Goal: Task Accomplishment & Management: Manage account settings

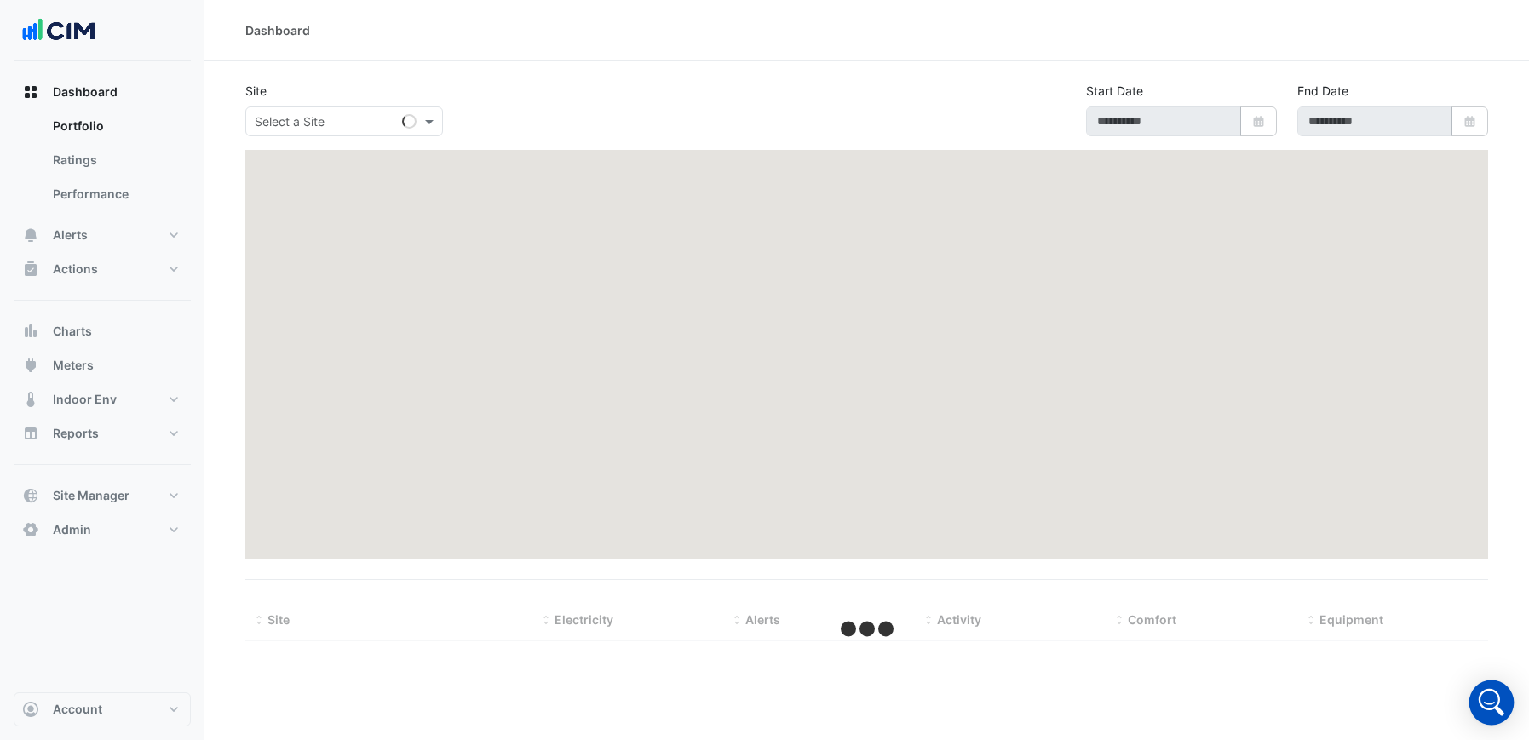
click at [1489, 693] on icon "Open Intercom Messenger" at bounding box center [1491, 702] width 41 height 41
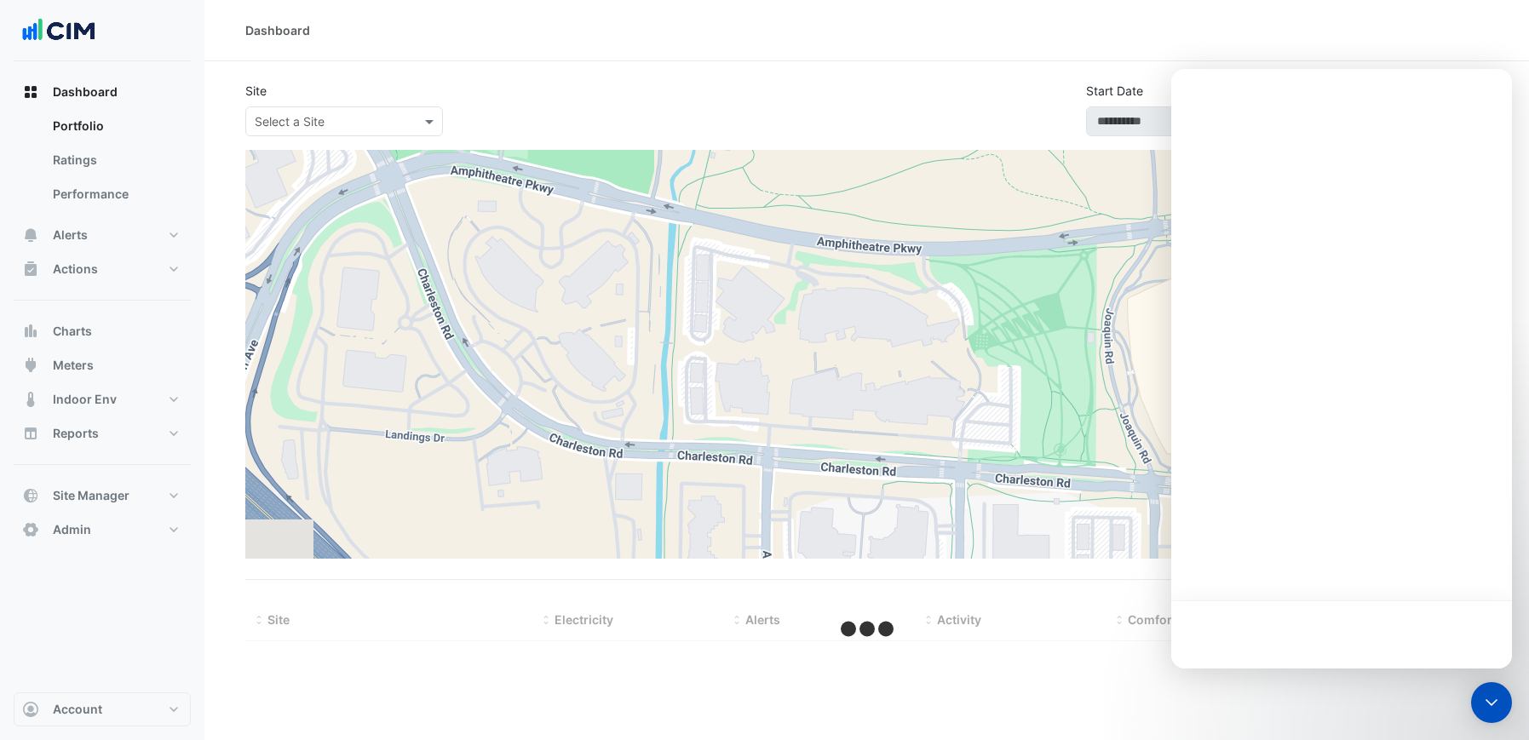
type input "**********"
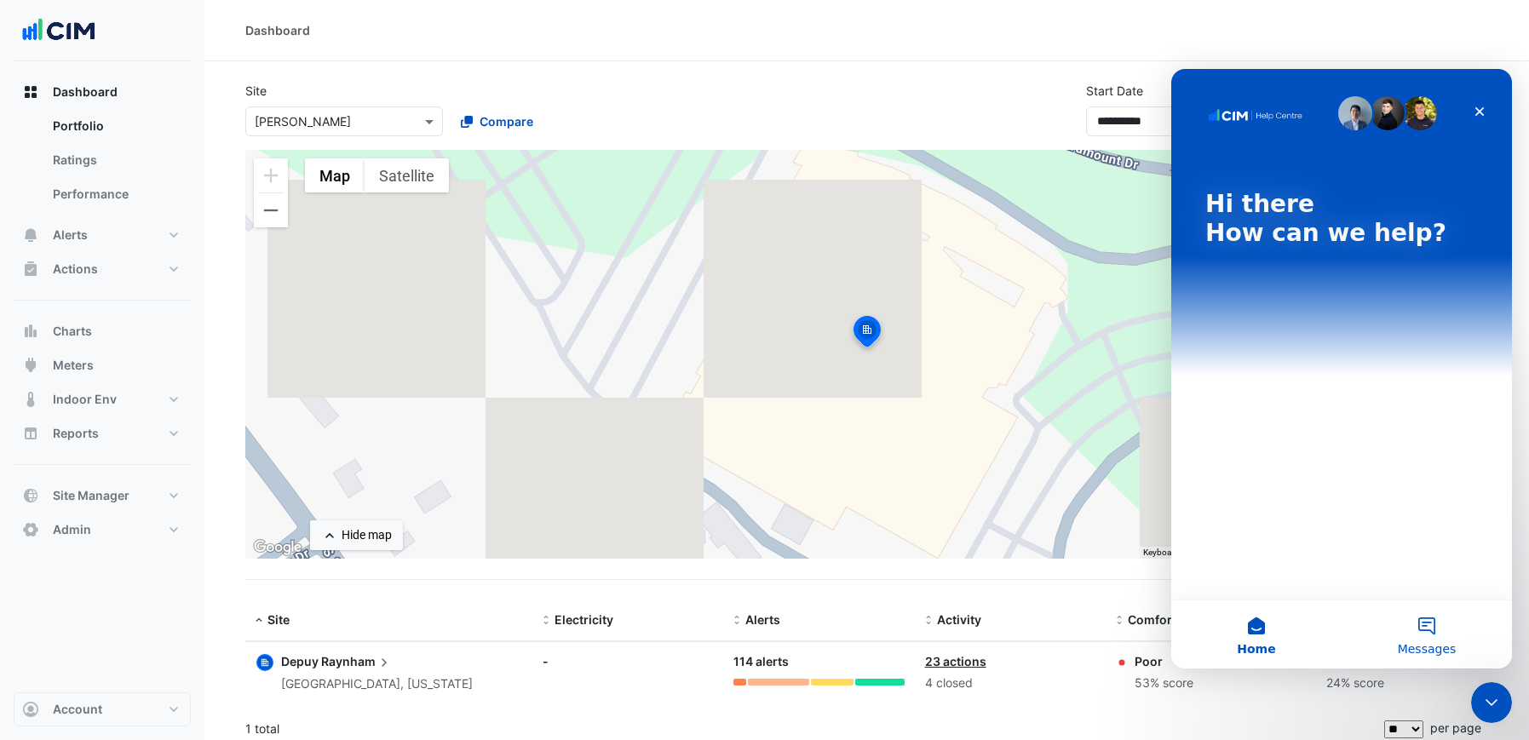
click at [1430, 637] on button "Messages" at bounding box center [1427, 635] width 170 height 68
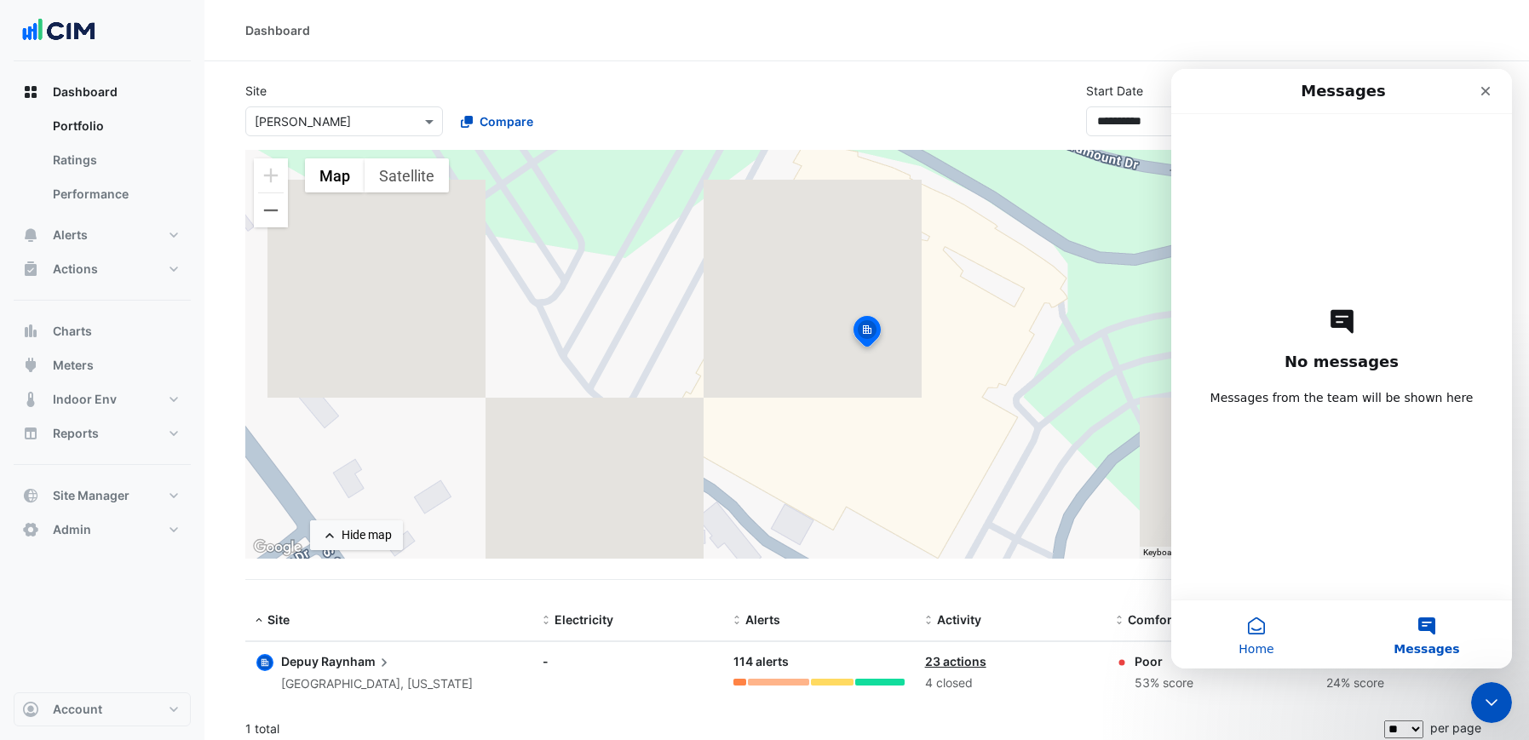
click at [1236, 631] on button "Home" at bounding box center [1256, 635] width 170 height 68
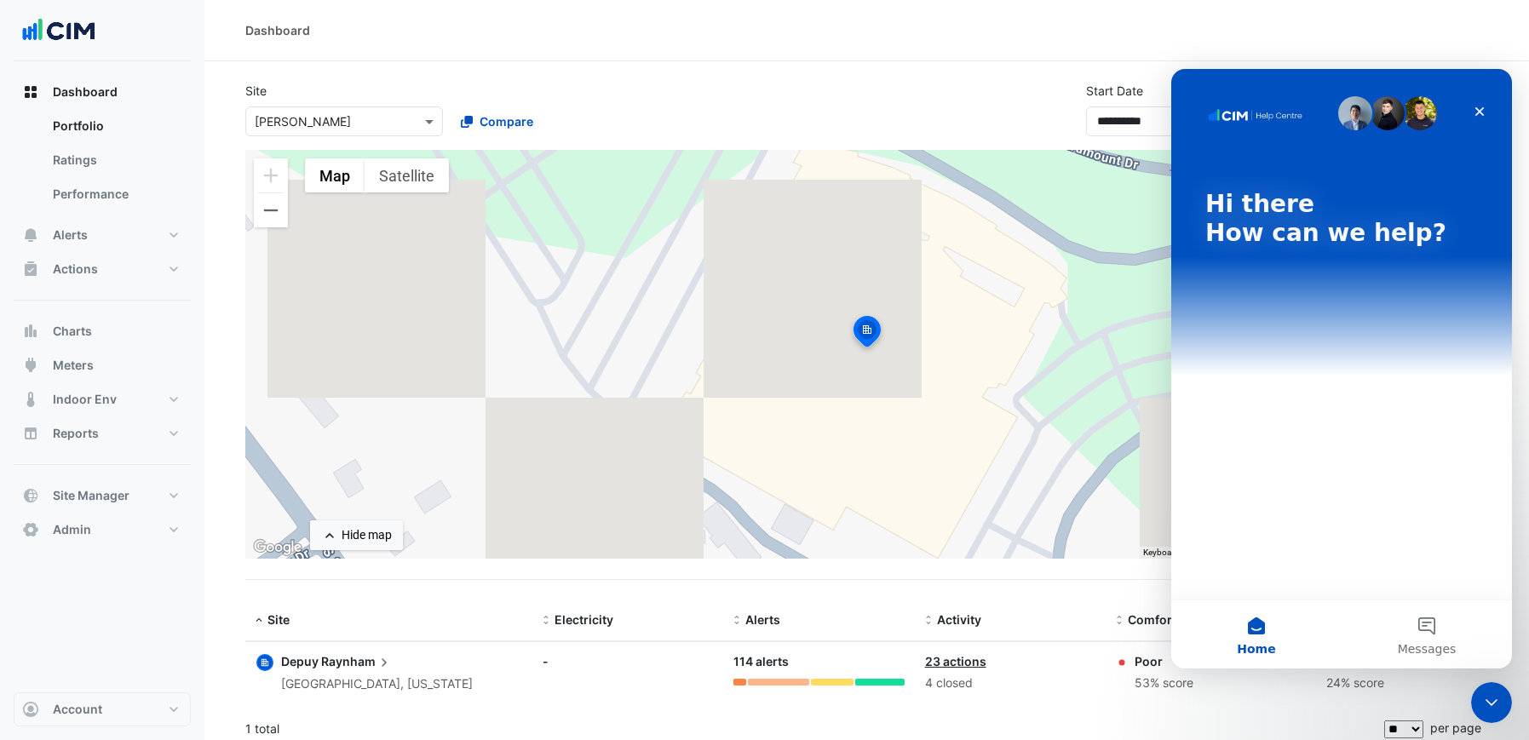
click at [1317, 478] on div "Hi there How can we help?" at bounding box center [1341, 334] width 341 height 531
click at [1325, 513] on div "Hi there How can we help?" at bounding box center [1341, 334] width 341 height 531
click at [1272, 115] on img "Intercom messenger" at bounding box center [1255, 115] width 99 height 14
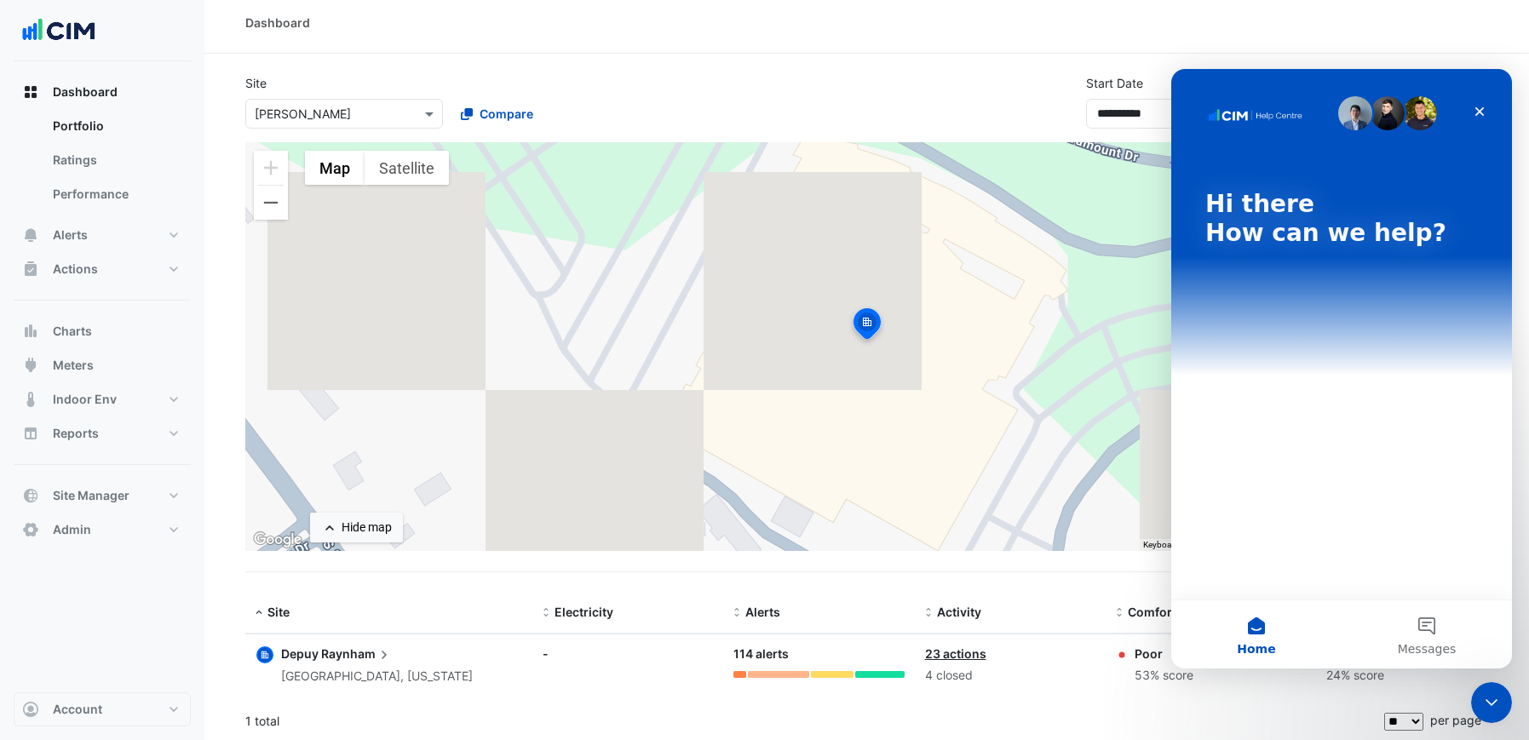
click at [1314, 346] on div "Hi there How can we help?" at bounding box center [1341, 222] width 307 height 307
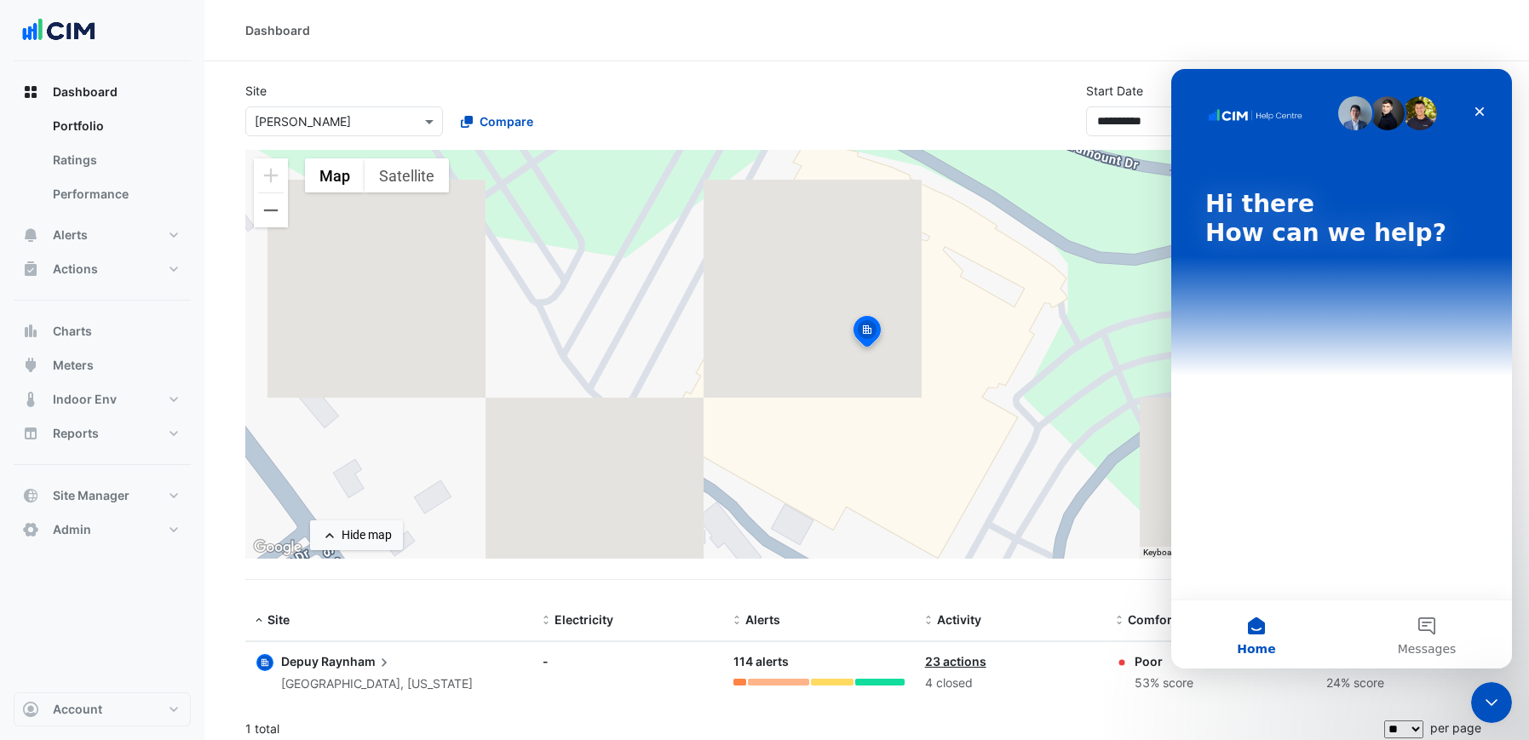
drag, startPoint x: 1278, startPoint y: 527, endPoint x: 1291, endPoint y: 491, distance: 38.0
click at [1278, 527] on div "Hi there How can we help?" at bounding box center [1341, 334] width 341 height 531
click at [1478, 107] on icon "Close" at bounding box center [1480, 112] width 14 height 14
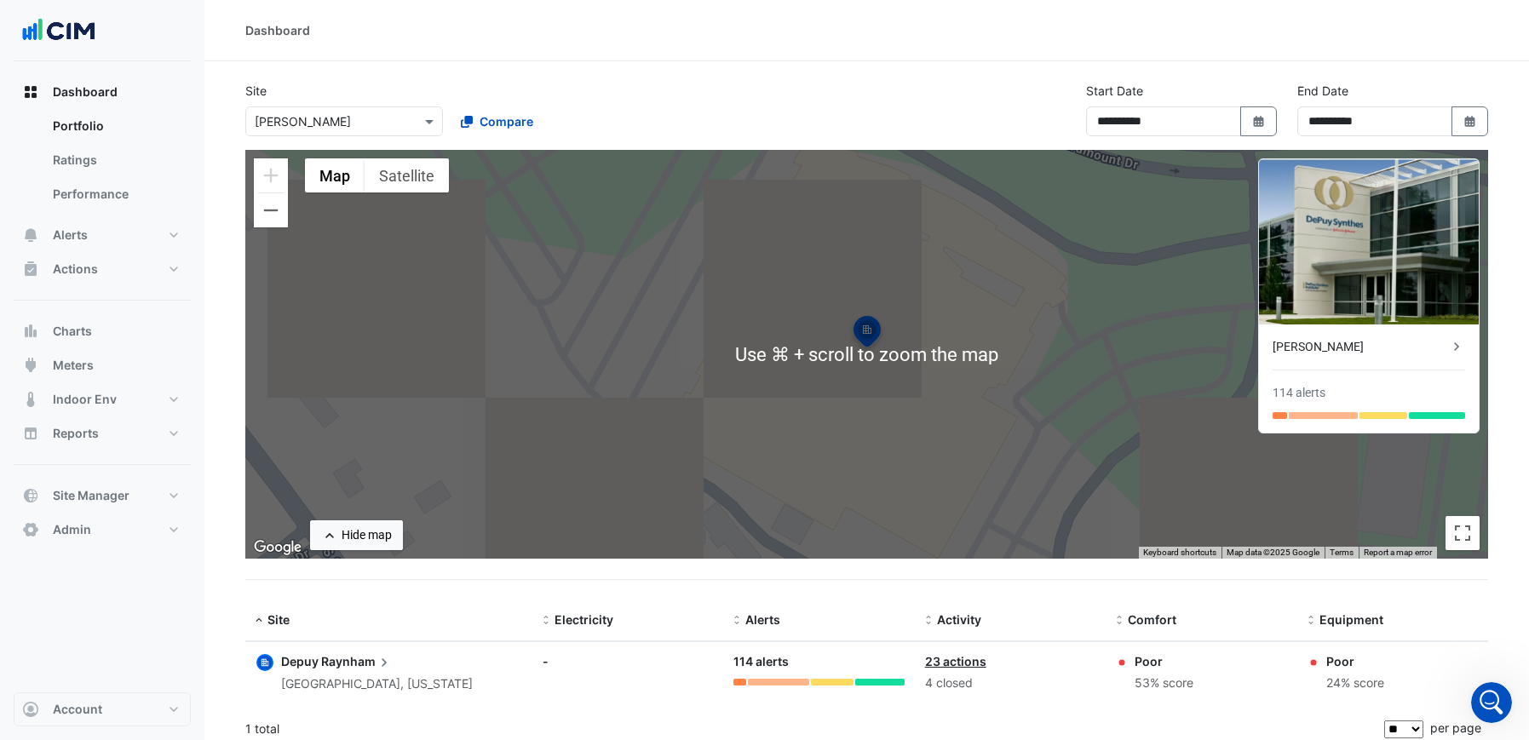
scroll to position [9, 0]
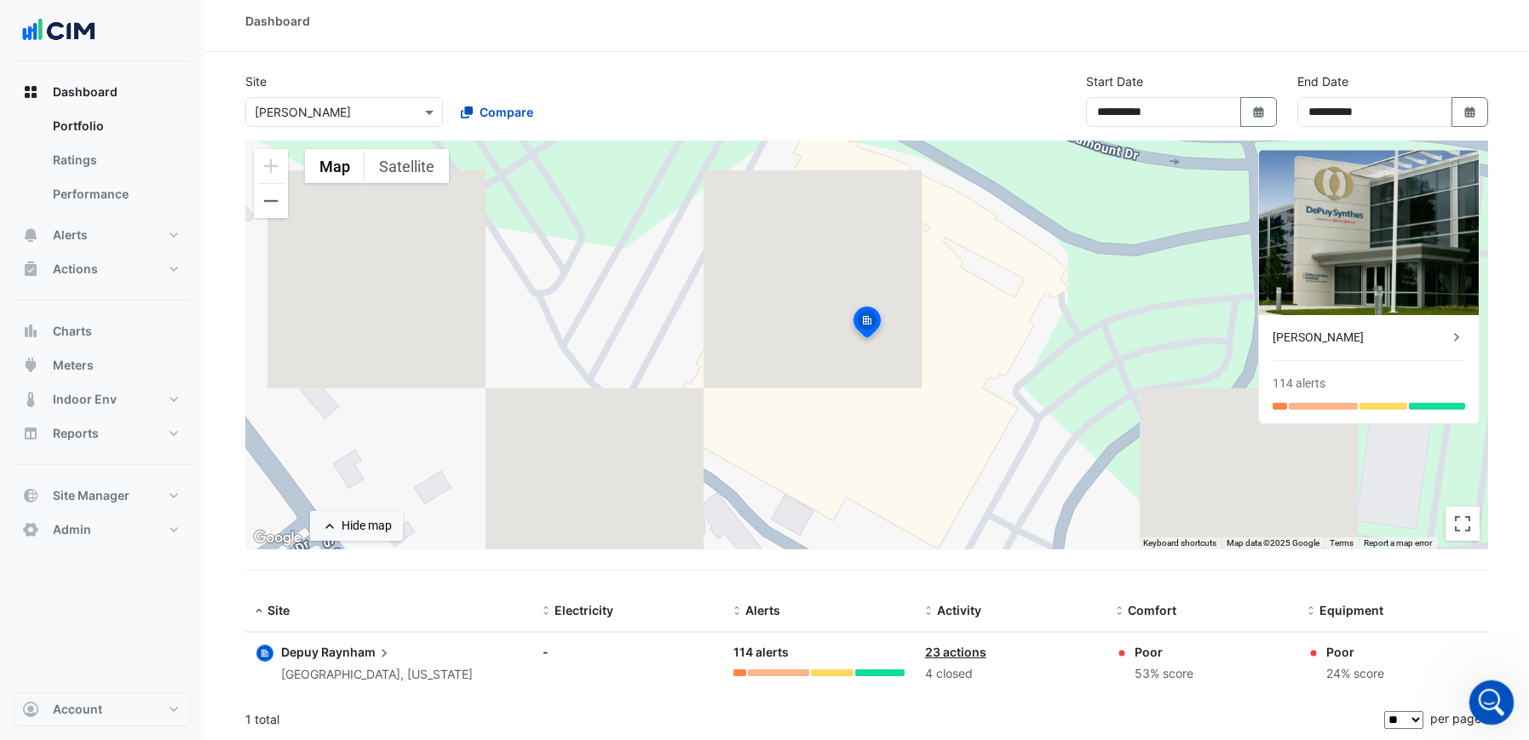
click at [1500, 700] on div "Open Intercom Messenger" at bounding box center [1489, 700] width 56 height 56
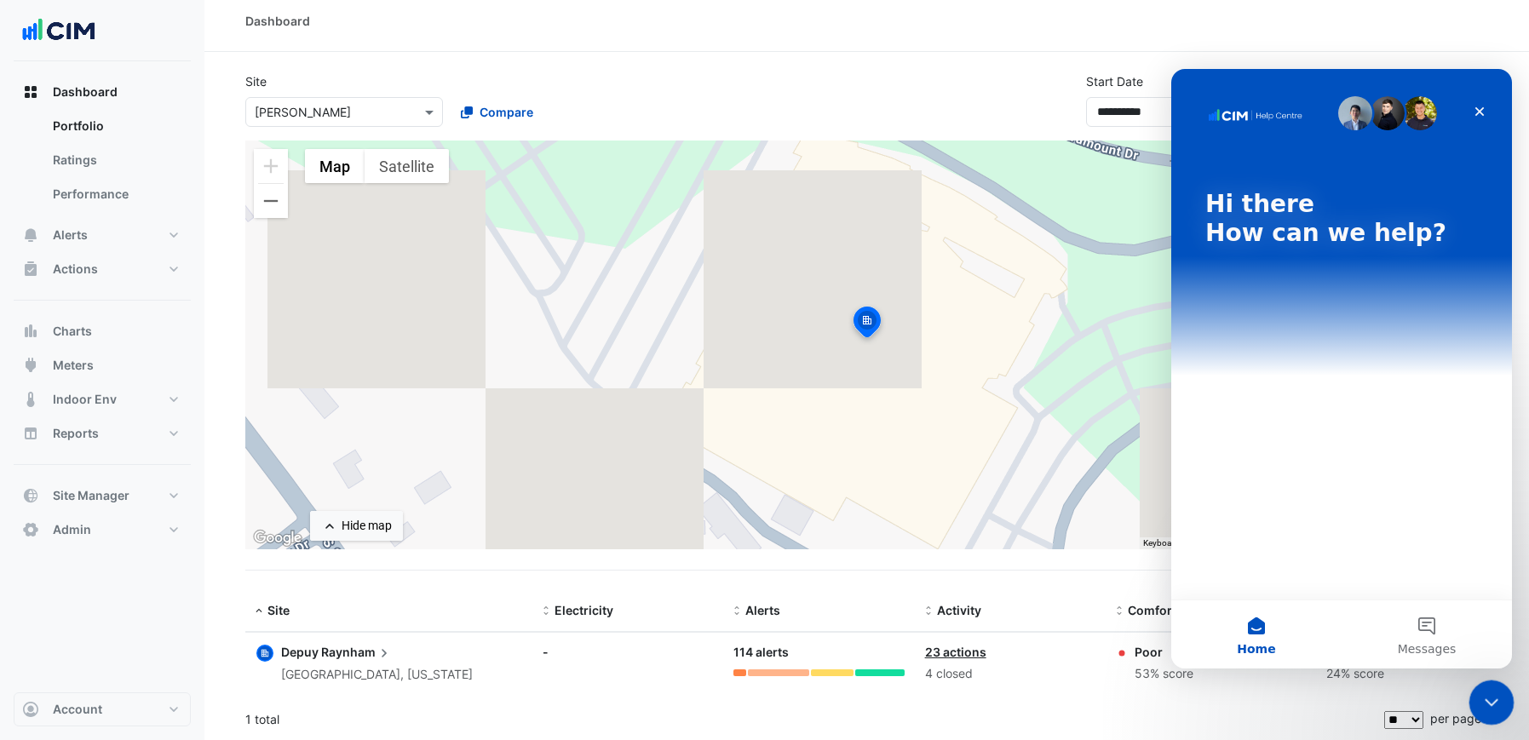
click at [1499, 700] on icon "Close Intercom Messenger" at bounding box center [1489, 700] width 20 height 20
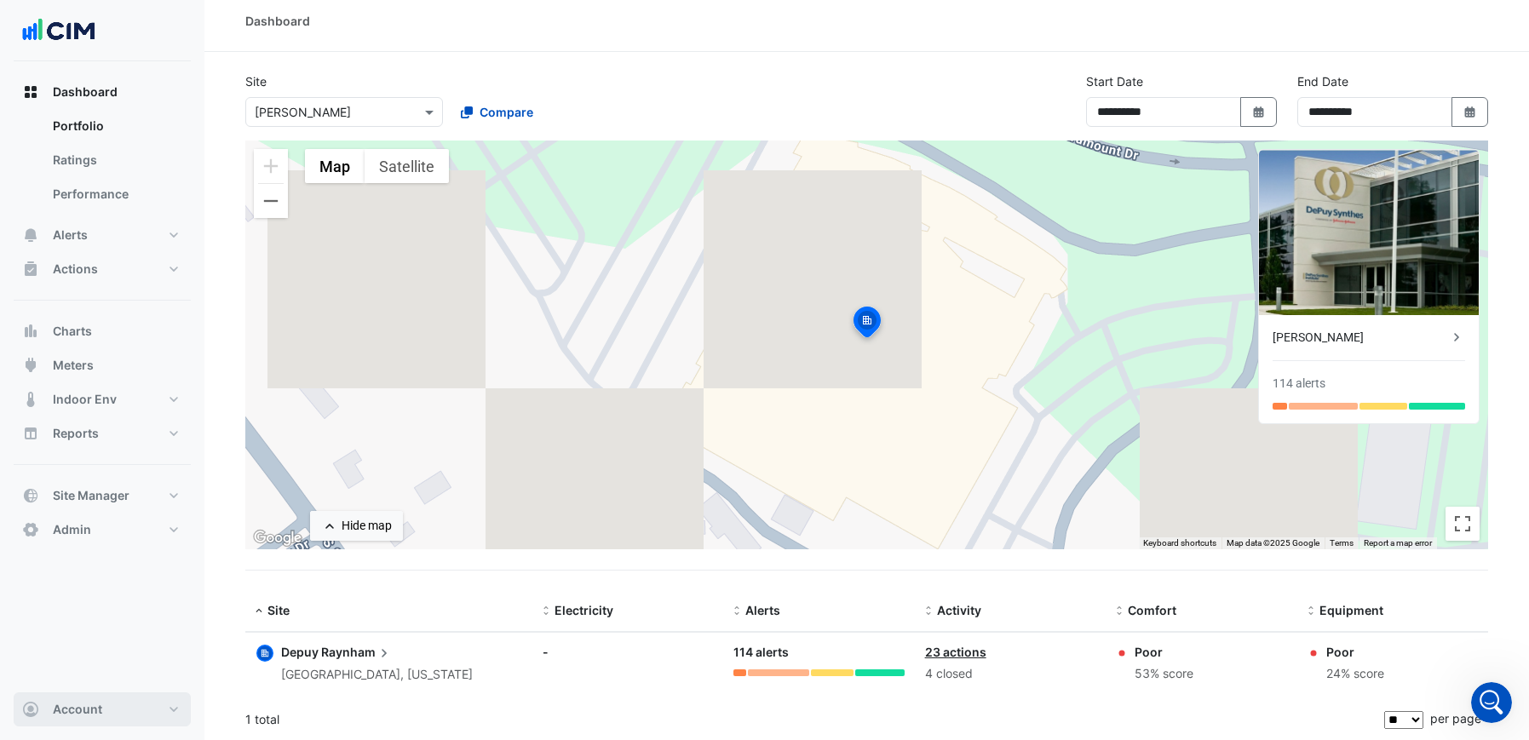
click at [61, 710] on span "Account" at bounding box center [77, 709] width 49 height 17
click at [73, 670] on link "Sign Out" at bounding box center [102, 666] width 162 height 34
